Goal: Navigation & Orientation: Find specific page/section

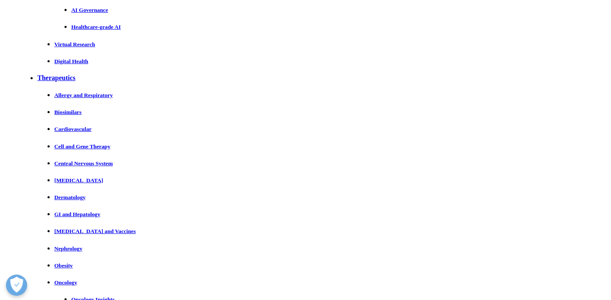
scroll to position [13157, 0]
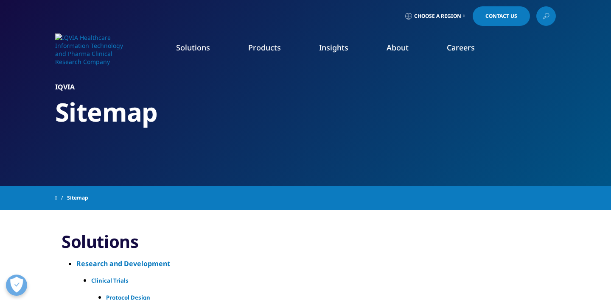
click at [469, 51] on link "Careers" at bounding box center [461, 47] width 28 height 10
click at [179, 153] on link "Interns" at bounding box center [230, 153] width 137 height 9
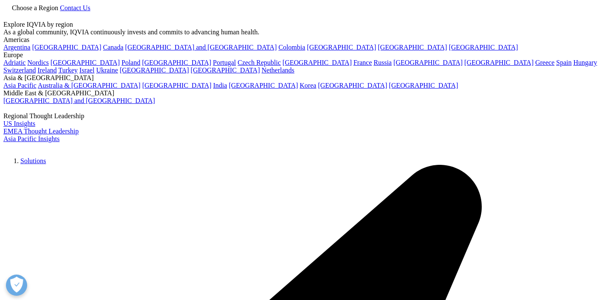
scroll to position [272, 501]
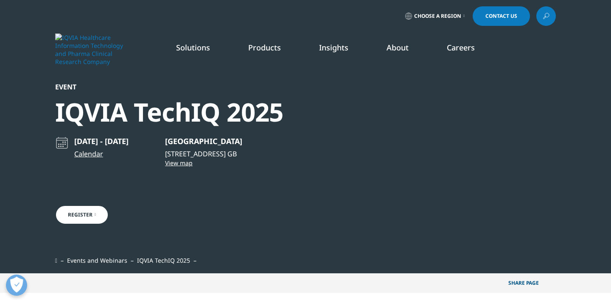
click at [181, 153] on link "Interns" at bounding box center [230, 153] width 137 height 9
